Goal: Task Accomplishment & Management: Use online tool/utility

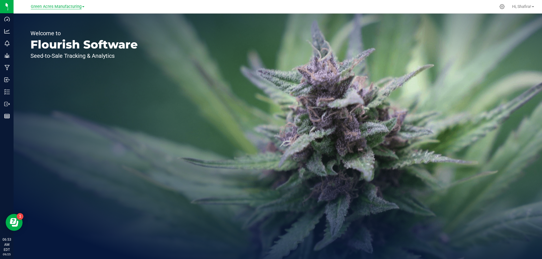
click at [53, 8] on span "Green Acres Manufacturing" at bounding box center [56, 6] width 51 height 5
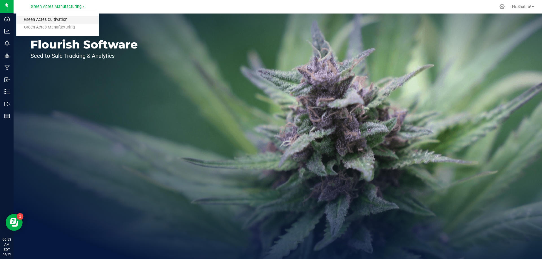
click at [51, 20] on link "Green Acres Cultivation" at bounding box center [57, 20] width 82 height 8
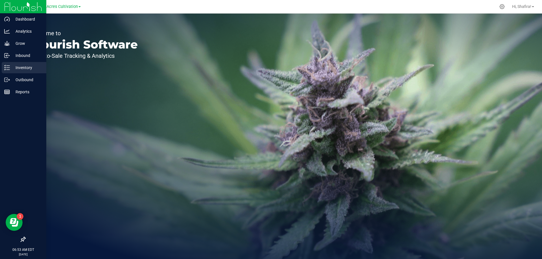
click at [8, 67] on icon at bounding box center [7, 68] width 6 height 6
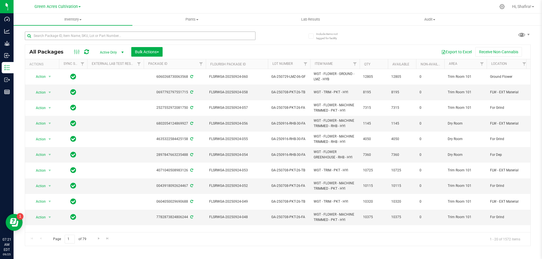
click at [103, 30] on div at bounding box center [151, 36] width 253 height 18
click at [104, 34] on input "text" at bounding box center [140, 36] width 230 height 8
paste input "GA-250729-LMZ-06-FA"
type input "GA-250729-LMZ-06-FA"
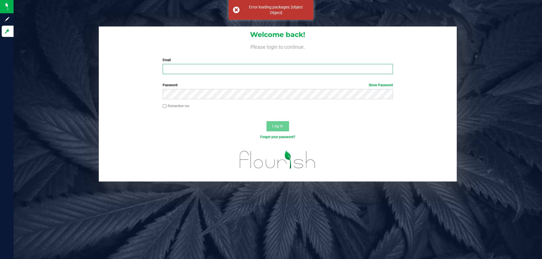
click at [256, 68] on input "Email" at bounding box center [278, 69] width 230 height 10
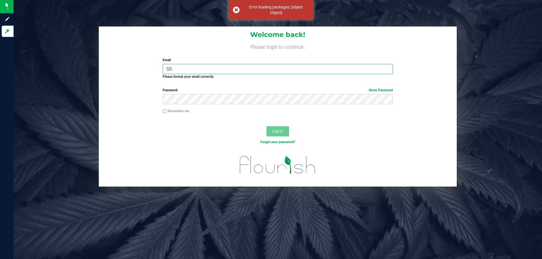
type input "S"
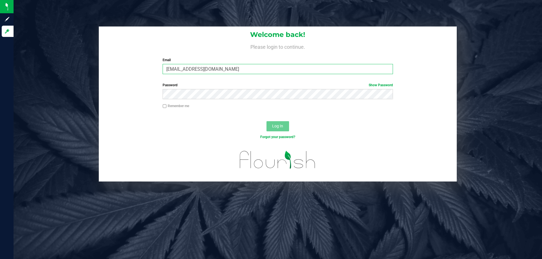
type input "[EMAIL_ADDRESS][DOMAIN_NAME]"
click at [266, 121] on button "Log In" at bounding box center [277, 126] width 23 height 10
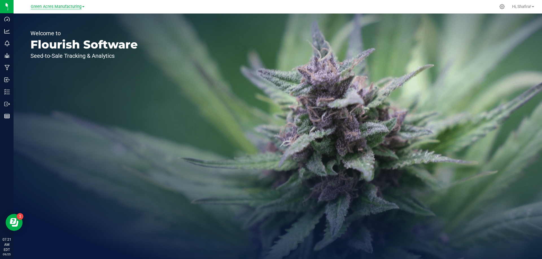
click at [69, 5] on span "Green Acres Manufacturing" at bounding box center [56, 6] width 51 height 5
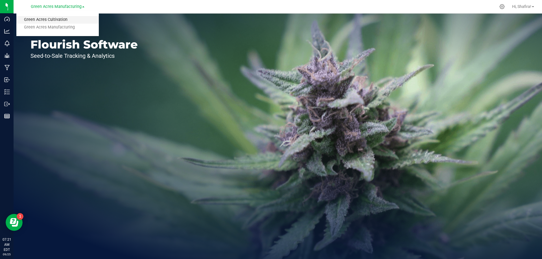
click at [54, 21] on link "Green Acres Cultivation" at bounding box center [57, 20] width 82 height 8
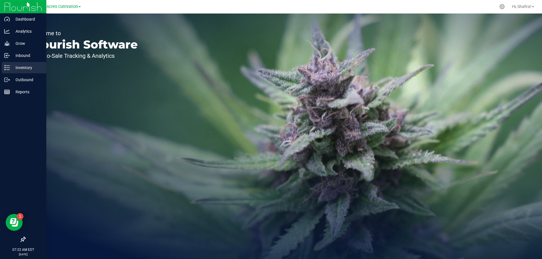
click at [7, 70] on line at bounding box center [7, 70] width 3 height 0
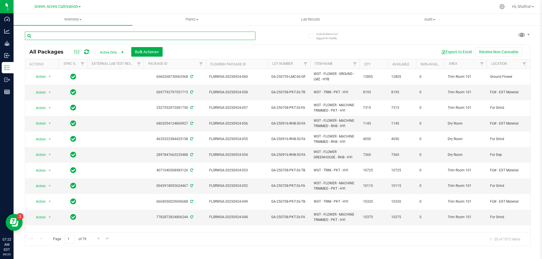
click at [133, 38] on input "text" at bounding box center [140, 36] width 230 height 8
paste input "GA-250729-LMZ-06-FA"
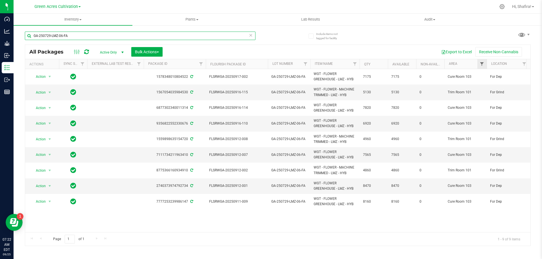
type input "GA-250729-LMZ-06-FA"
click at [479, 66] on span "Filter" at bounding box center [481, 64] width 5 height 5
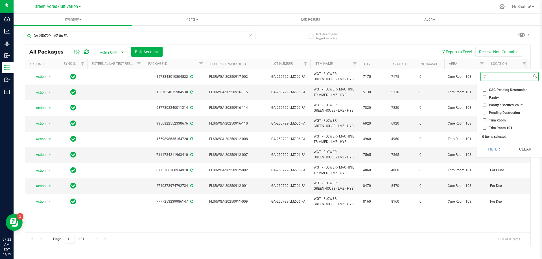
type input "tr"
click at [502, 127] on span "Trim Room 101" at bounding box center [500, 127] width 23 height 3
click at [486, 127] on input "Trim Room 101" at bounding box center [484, 128] width 4 height 4
checkbox input "true"
click at [498, 153] on button "Filter" at bounding box center [493, 149] width 27 height 12
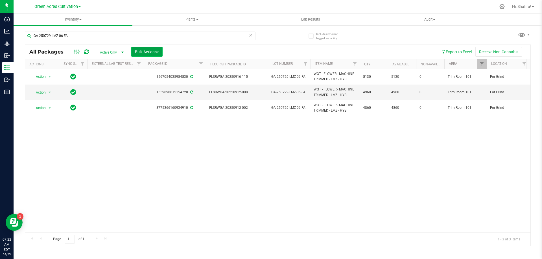
click at [156, 56] on button "Bulk Actions" at bounding box center [146, 52] width 31 height 10
click at [159, 76] on span "Combine packages (lot)" at bounding box center [155, 75] width 40 height 5
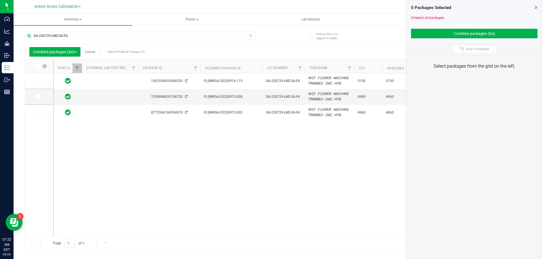
click at [36, 66] on icon at bounding box center [37, 66] width 4 height 0
click at [0, 0] on input "checkbox" at bounding box center [0, 0] width 0 height 0
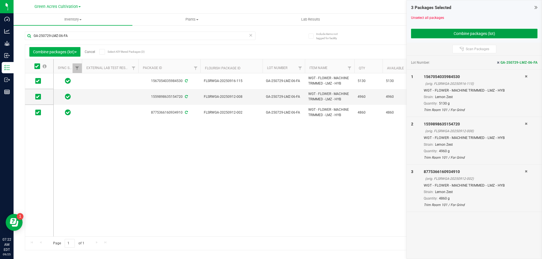
click at [464, 34] on button "Combine packages (lot)" at bounding box center [474, 34] width 126 height 10
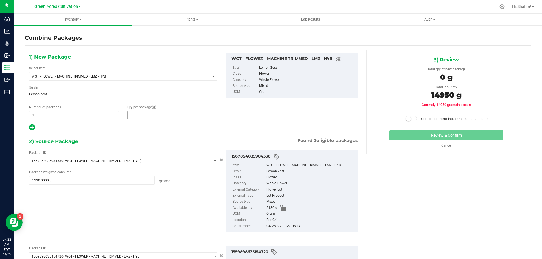
click at [139, 118] on span at bounding box center [172, 115] width 90 height 8
type input "14950"
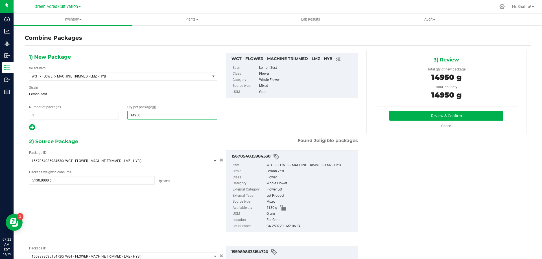
type input "14,950"
click at [277, 226] on div "GA-250729-LMZ-06-FA" at bounding box center [310, 226] width 88 height 6
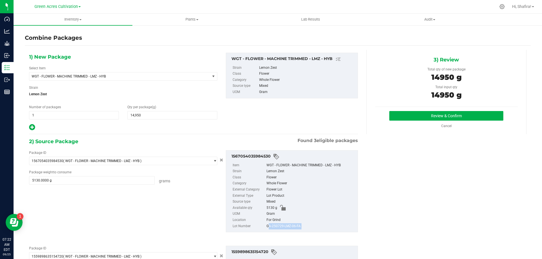
copy div "GA-250729-LMZ-06-FA"
click at [412, 115] on button "Review & Confirm" at bounding box center [446, 116] width 114 height 10
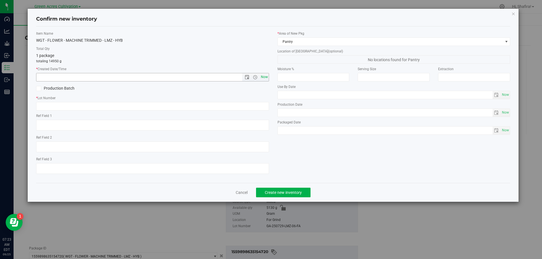
click at [268, 78] on span "Now" at bounding box center [264, 77] width 10 height 8
type input "[DATE] 7:23 AM"
paste input "GA-250729-LMZ-06-FA"
type input "GA-250729-LMZ-06-FA"
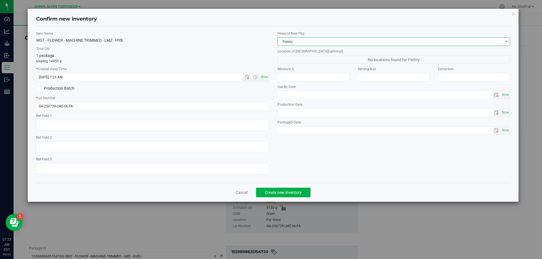
click at [321, 39] on span "Pantry" at bounding box center [390, 42] width 225 height 8
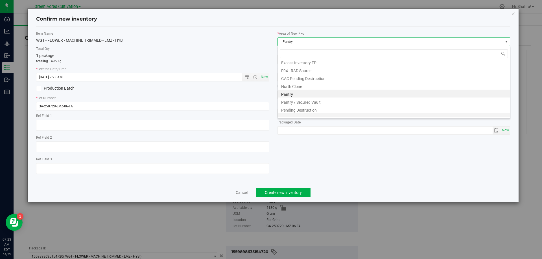
scroll to position [86, 0]
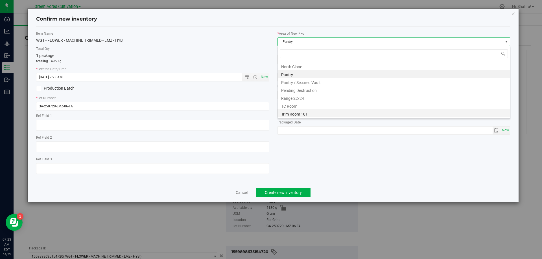
click at [319, 111] on li "Trim Room 101" at bounding box center [394, 113] width 232 height 8
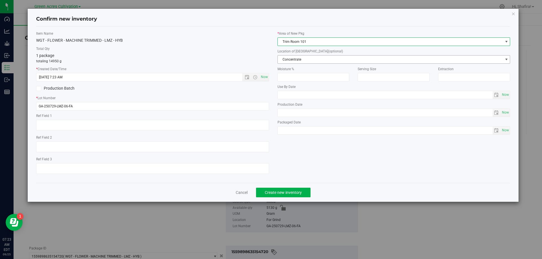
click at [307, 61] on span "Concentrate" at bounding box center [390, 60] width 225 height 8
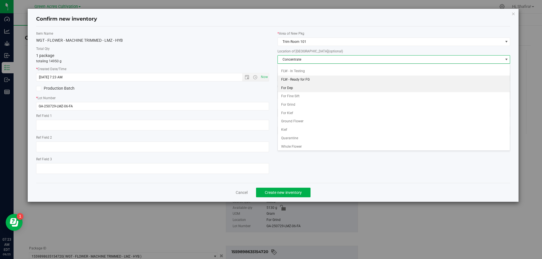
scroll to position [58, 0]
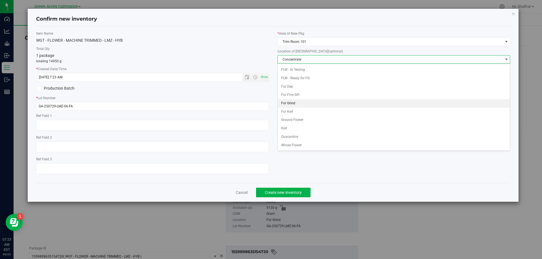
click at [292, 100] on li "For Grind" at bounding box center [394, 103] width 232 height 8
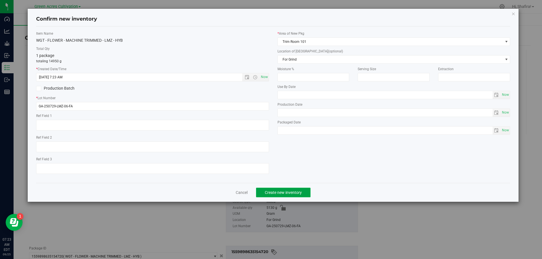
click at [288, 194] on button "Create new inventory" at bounding box center [283, 193] width 54 height 10
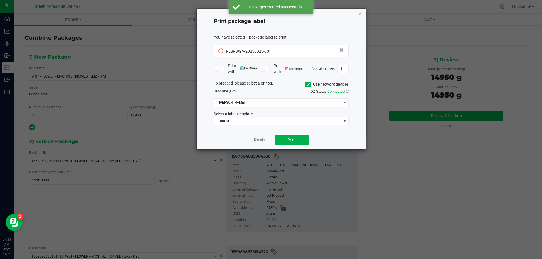
click at [306, 85] on icon at bounding box center [308, 85] width 4 height 0
click at [0, 0] on input "Use network devices" at bounding box center [0, 0] width 0 height 0
click at [304, 102] on span at bounding box center [277, 103] width 127 height 8
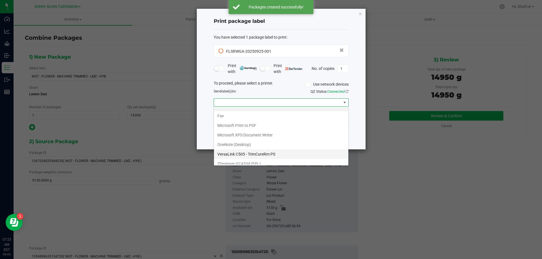
scroll to position [11, 0]
click at [283, 159] on \(EPL\) "ZDesigner GC420d (EPL)" at bounding box center [281, 160] width 134 height 10
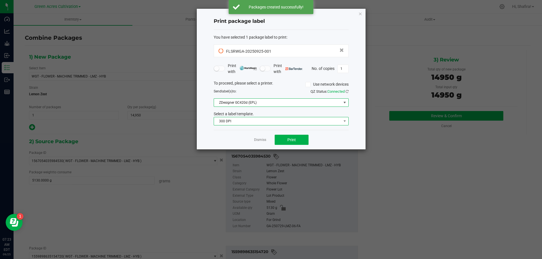
click at [254, 118] on span "300 DPI" at bounding box center [277, 121] width 127 height 8
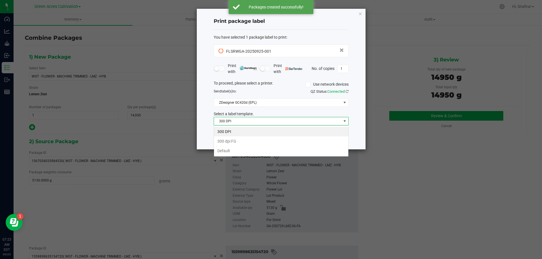
scroll to position [8, 135]
click at [226, 151] on li "Default" at bounding box center [281, 151] width 134 height 10
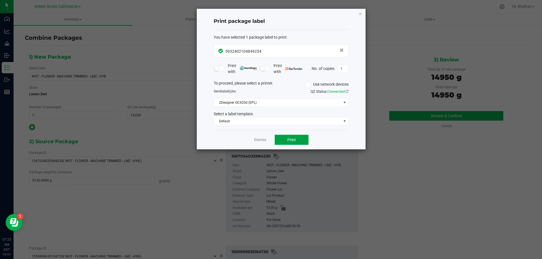
click at [291, 141] on span "Print" at bounding box center [291, 140] width 8 height 5
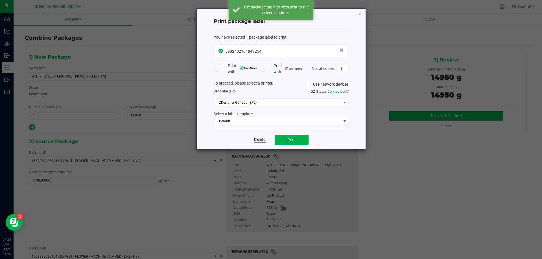
click at [260, 141] on link "Dismiss" at bounding box center [260, 140] width 12 height 5
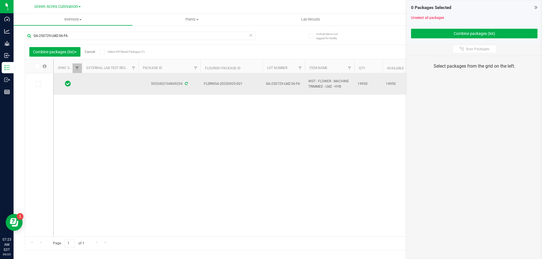
click at [218, 84] on span "FLSRWGA-20250925-001" at bounding box center [231, 83] width 55 height 5
copy tr "FLSRWGA-20250925-001"
